Goal: Task Accomplishment & Management: Use online tool/utility

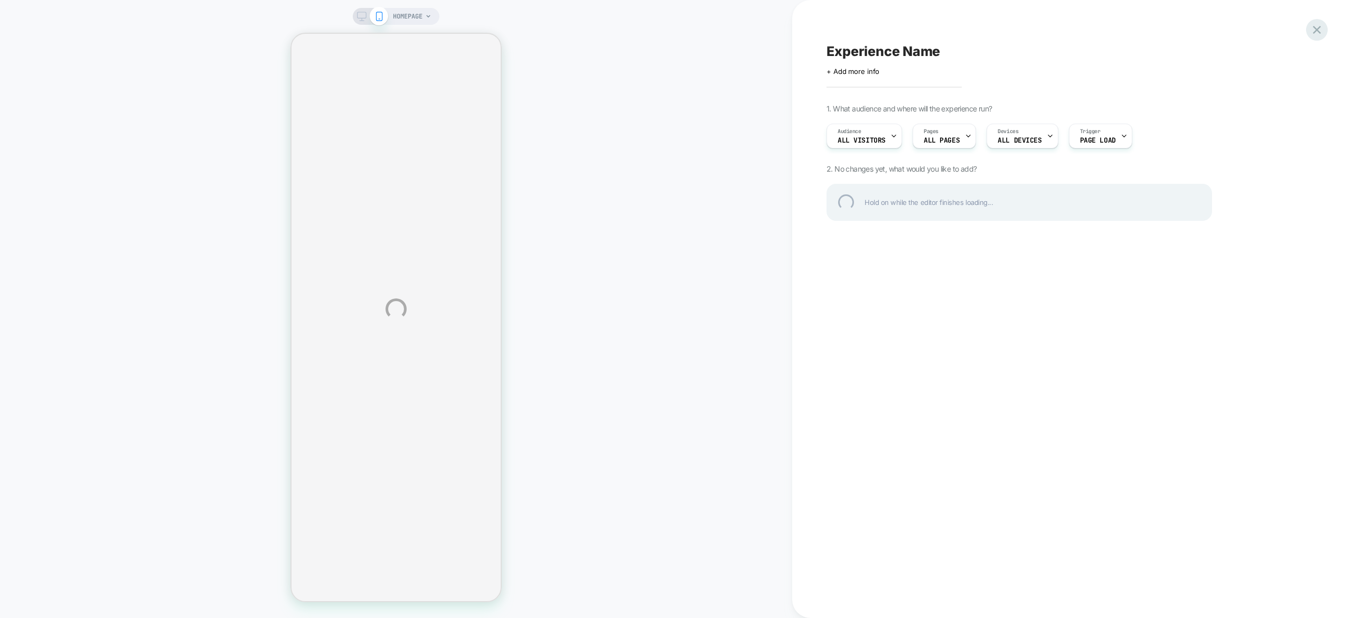
click at [1324, 25] on div at bounding box center [1317, 30] width 22 height 22
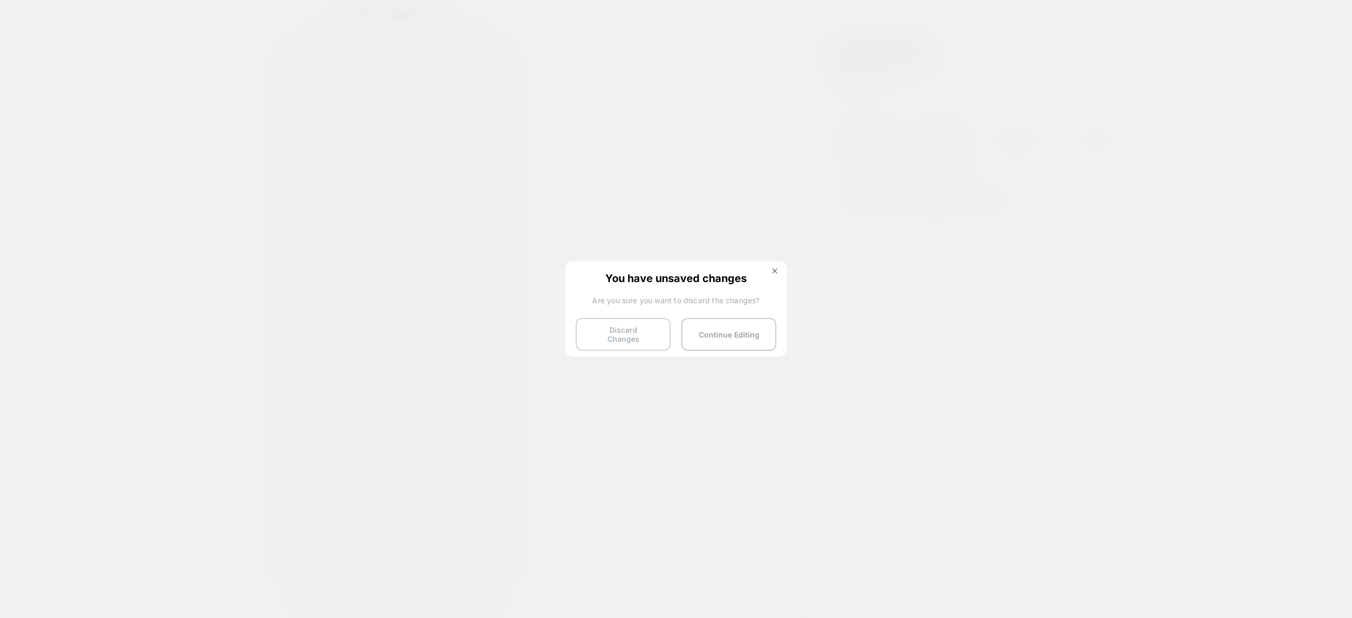
click at [654, 326] on button "Discard Changes" at bounding box center [623, 334] width 95 height 33
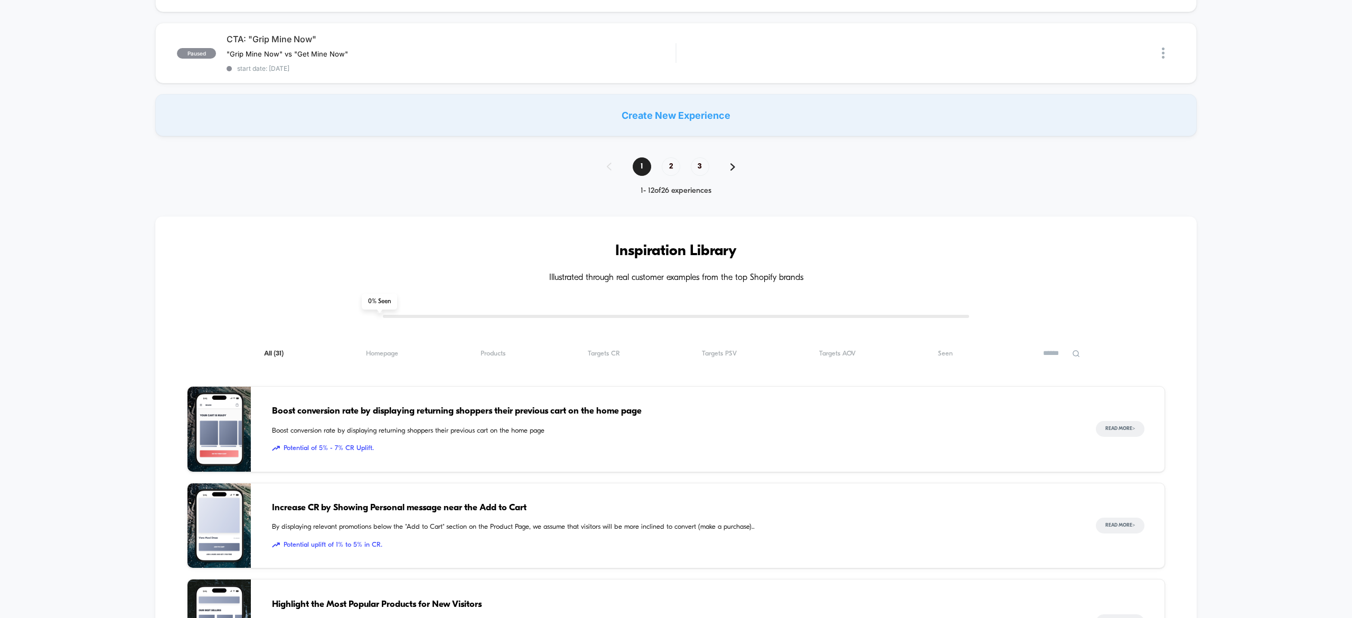
scroll to position [862, 0]
click at [660, 156] on div "1 2 3" at bounding box center [676, 165] width 160 height 18
click at [662, 158] on span "2" at bounding box center [671, 165] width 18 height 18
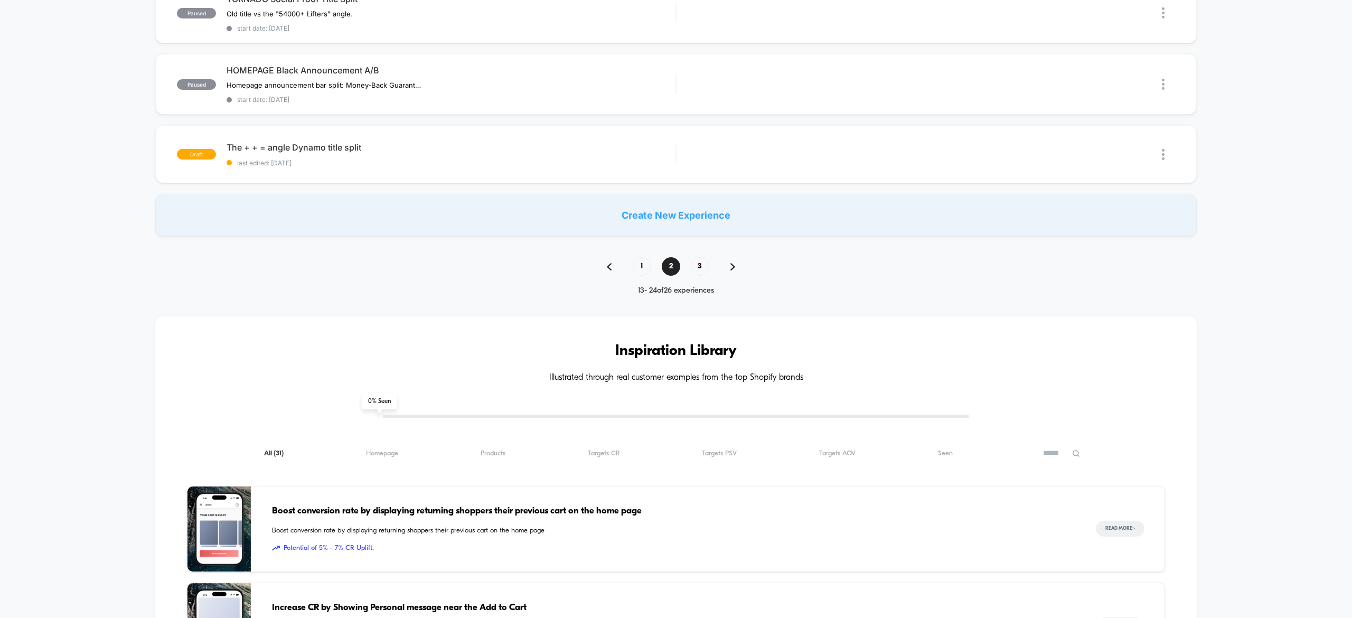
scroll to position [765, 0]
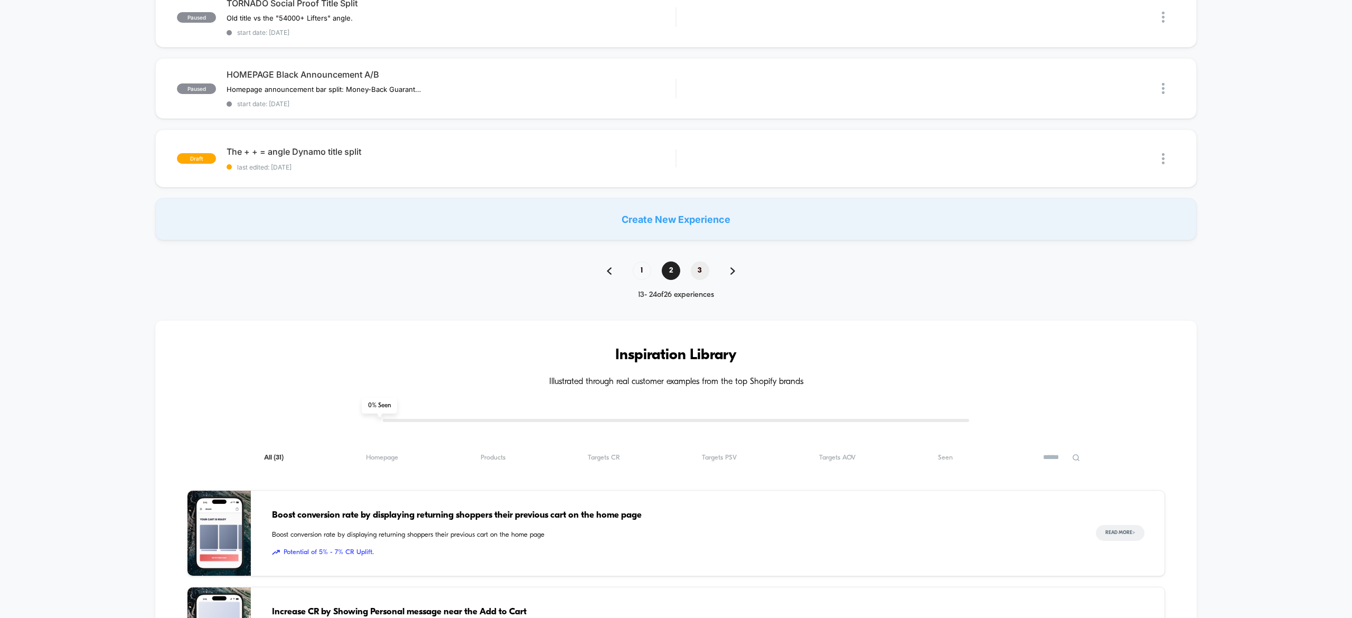
click at [703, 262] on span "3" at bounding box center [700, 271] width 18 height 18
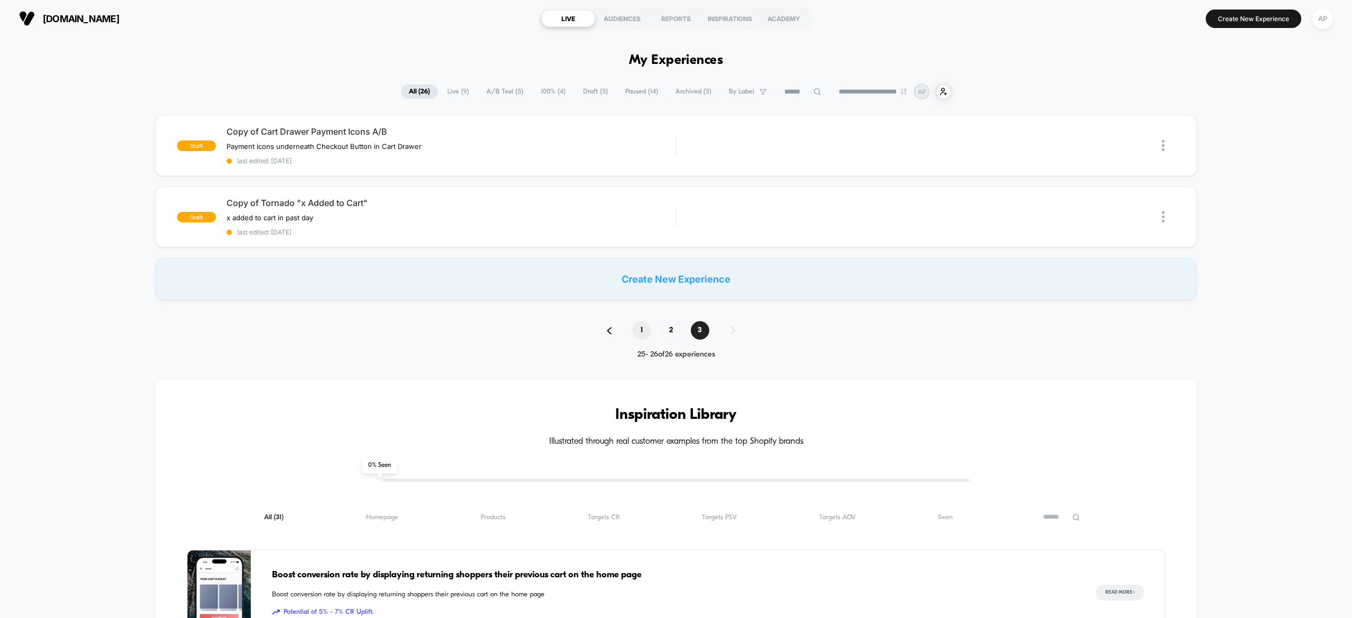
click at [643, 330] on span "1" at bounding box center [642, 330] width 18 height 18
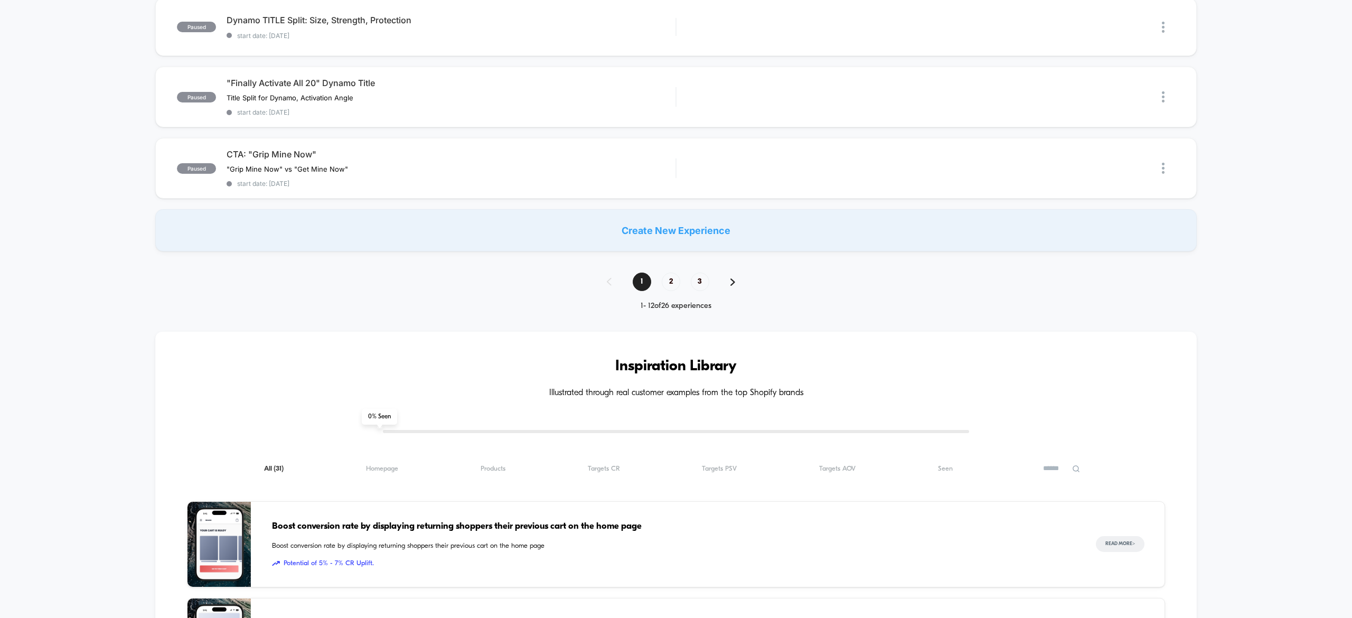
scroll to position [779, 0]
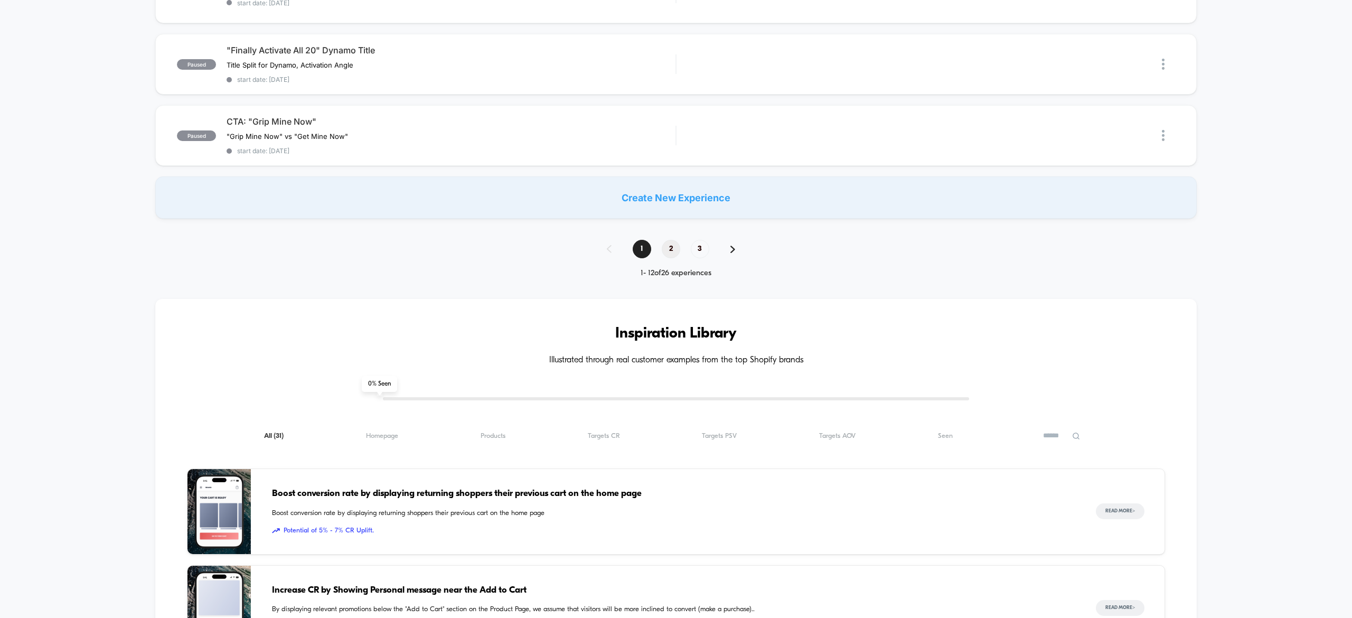
click at [666, 244] on span "2" at bounding box center [671, 249] width 18 height 18
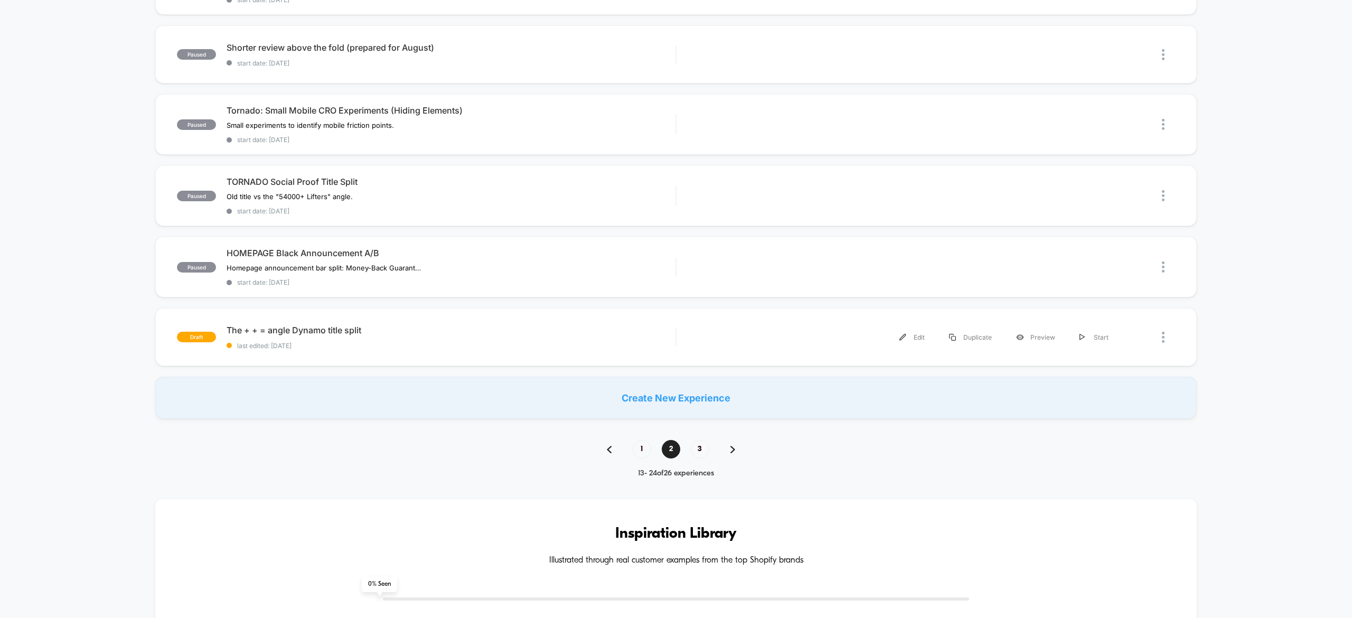
scroll to position [587, 0]
click at [698, 452] on span "3" at bounding box center [700, 448] width 18 height 18
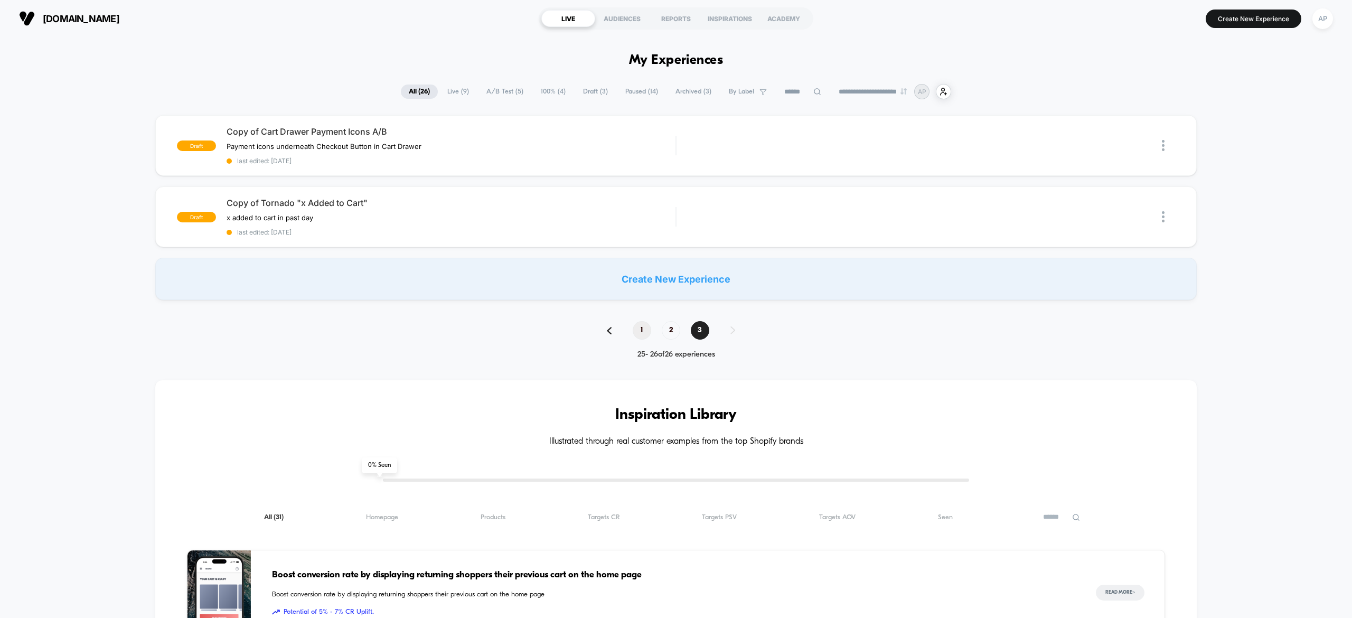
click at [645, 331] on span "1" at bounding box center [642, 330] width 18 height 18
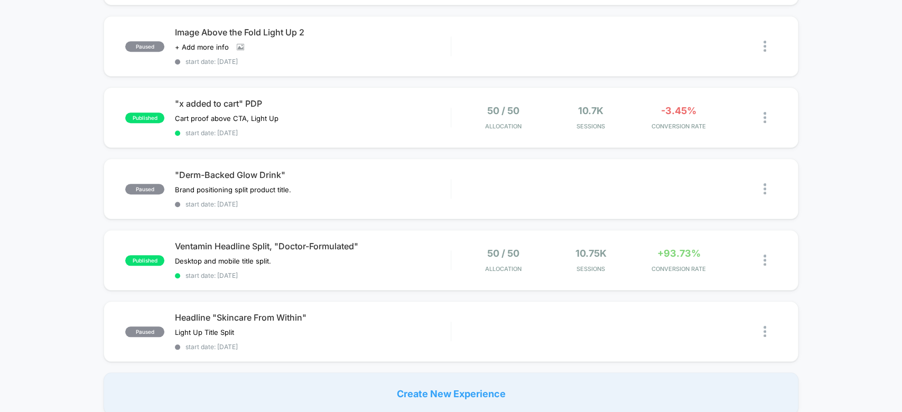
scroll to position [611, 0]
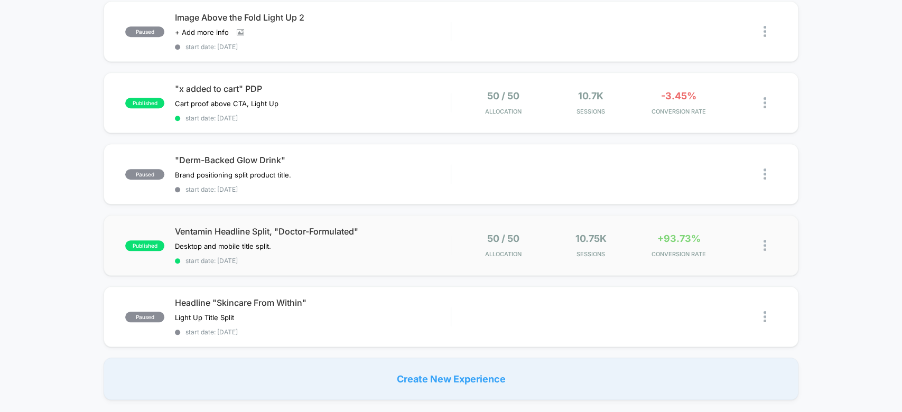
click at [394, 215] on div "published Ventamin Headline Split, "Doctor-Formulated" Desktop and mobile title…" at bounding box center [451, 245] width 694 height 61
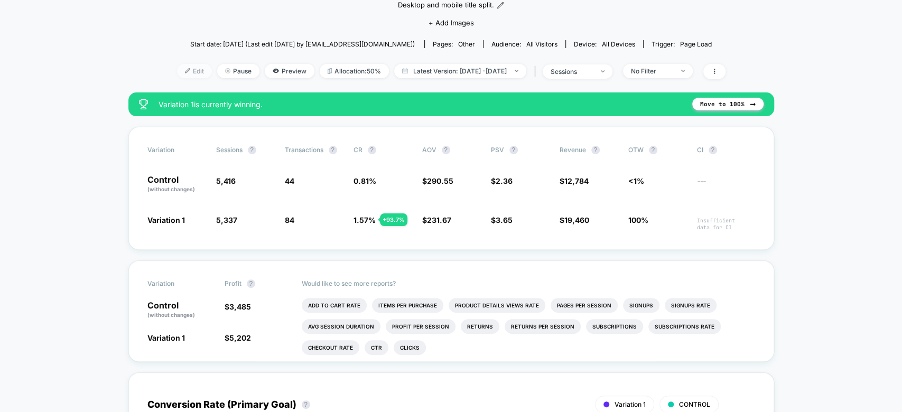
scroll to position [104, 0]
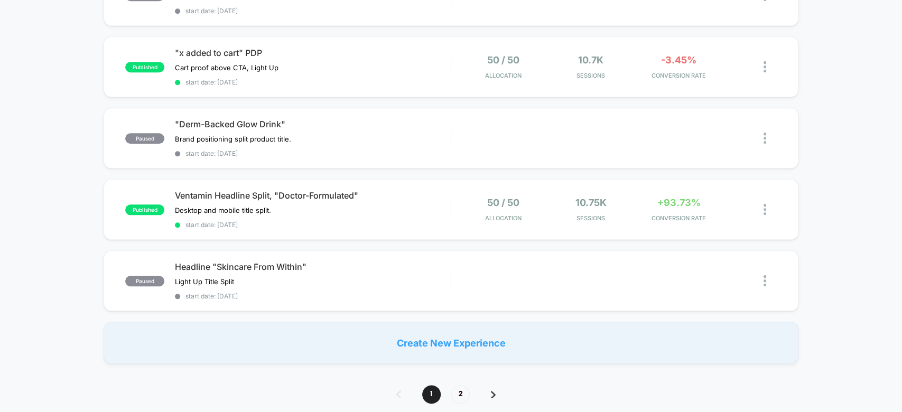
scroll to position [634, 0]
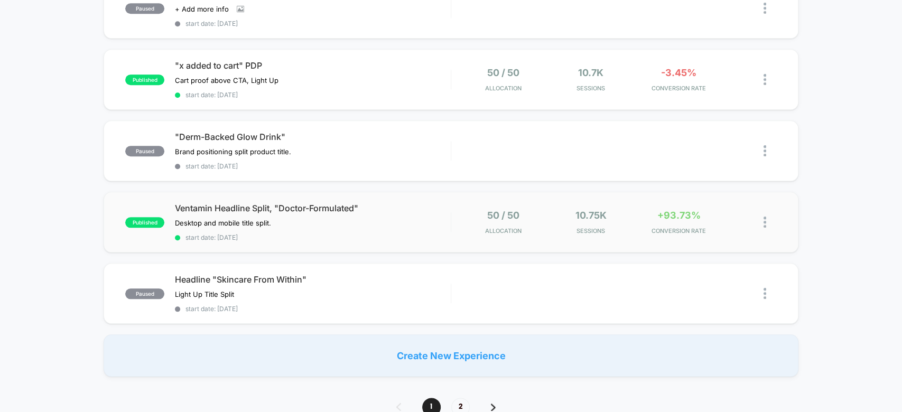
click at [380, 230] on div "published Ventamin Headline Split, "Doctor-Formulated" Desktop and mobile title…" at bounding box center [451, 222] width 694 height 61
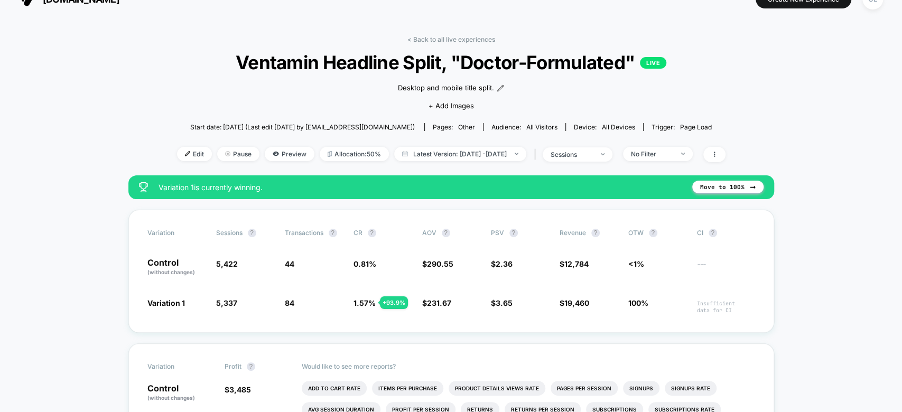
scroll to position [21, 0]
